Goal: Register for event/course

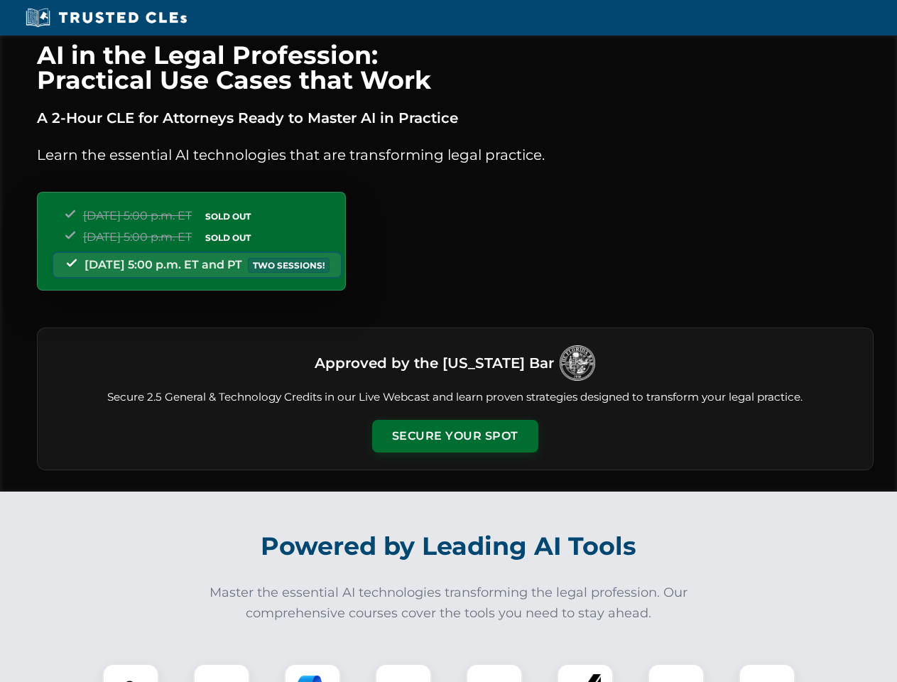
click at [454, 436] on button "Secure Your Spot" at bounding box center [455, 436] width 166 height 33
click at [131, 672] on img at bounding box center [130, 691] width 41 height 41
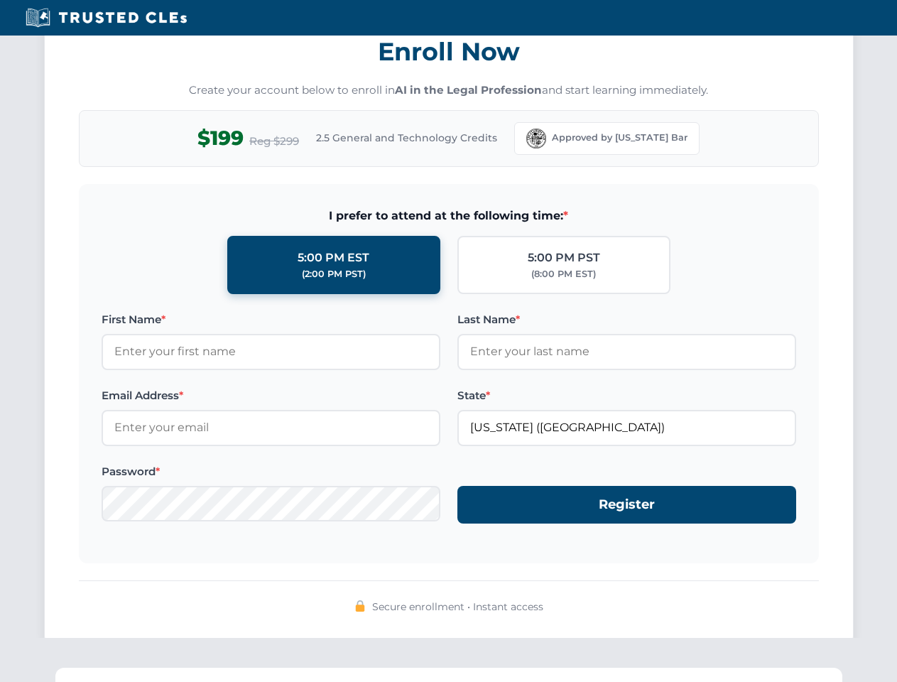
scroll to position [1394, 0]
